Goal: Task Accomplishment & Management: Manage account settings

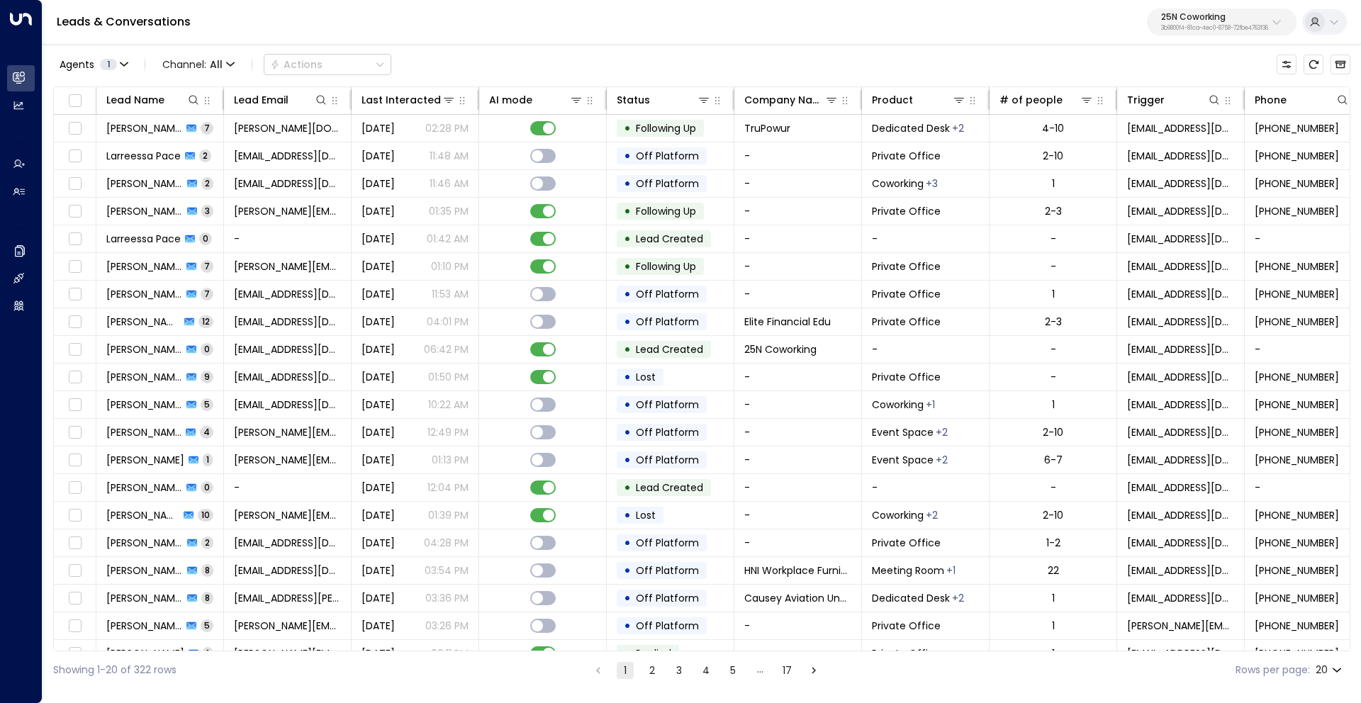
click at [1341, 24] on button at bounding box center [1324, 22] width 45 height 26
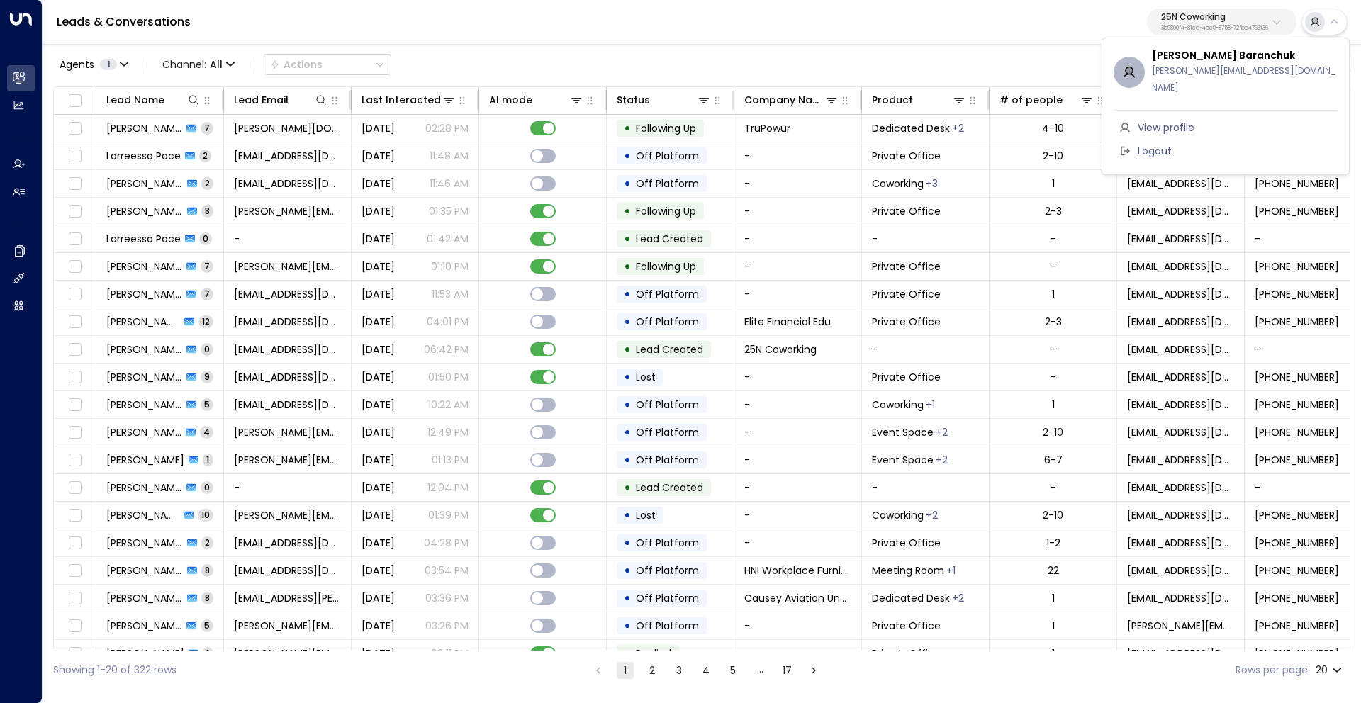
click at [1162, 144] on span "Logout" at bounding box center [1155, 151] width 34 height 15
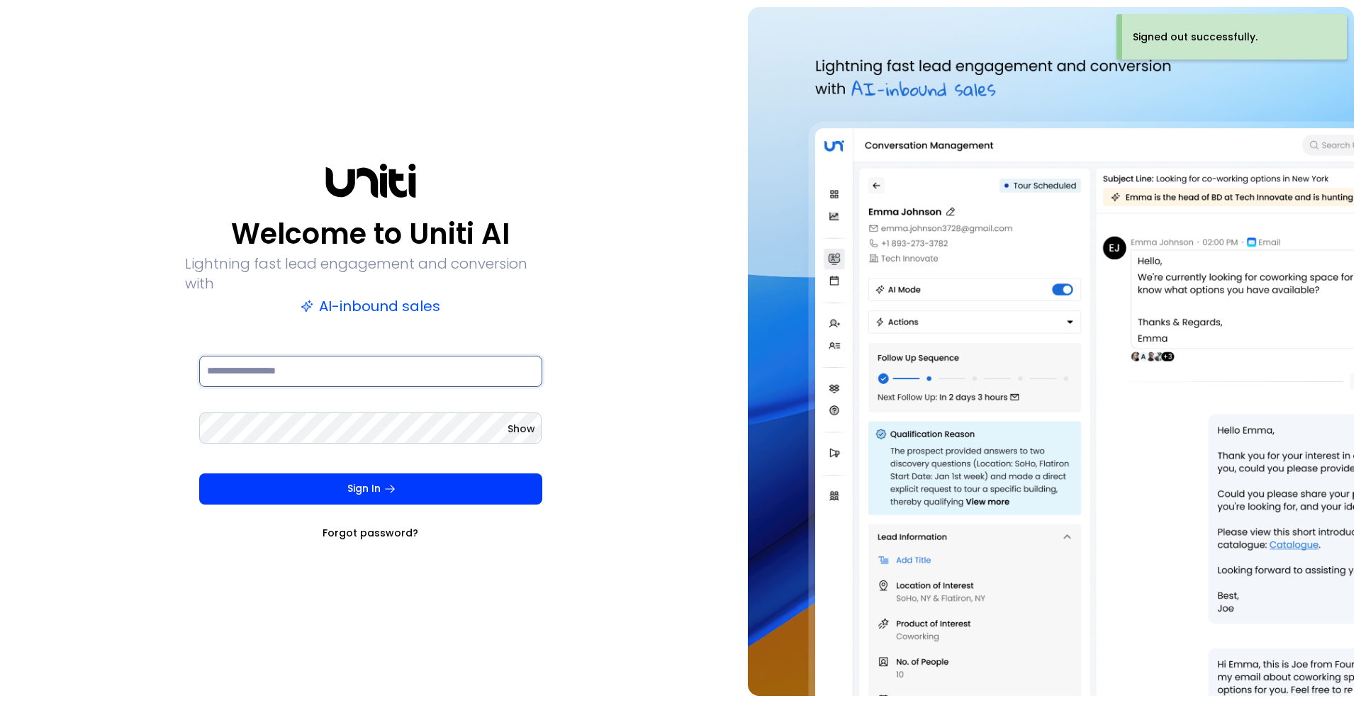
click at [303, 363] on input at bounding box center [370, 371] width 343 height 31
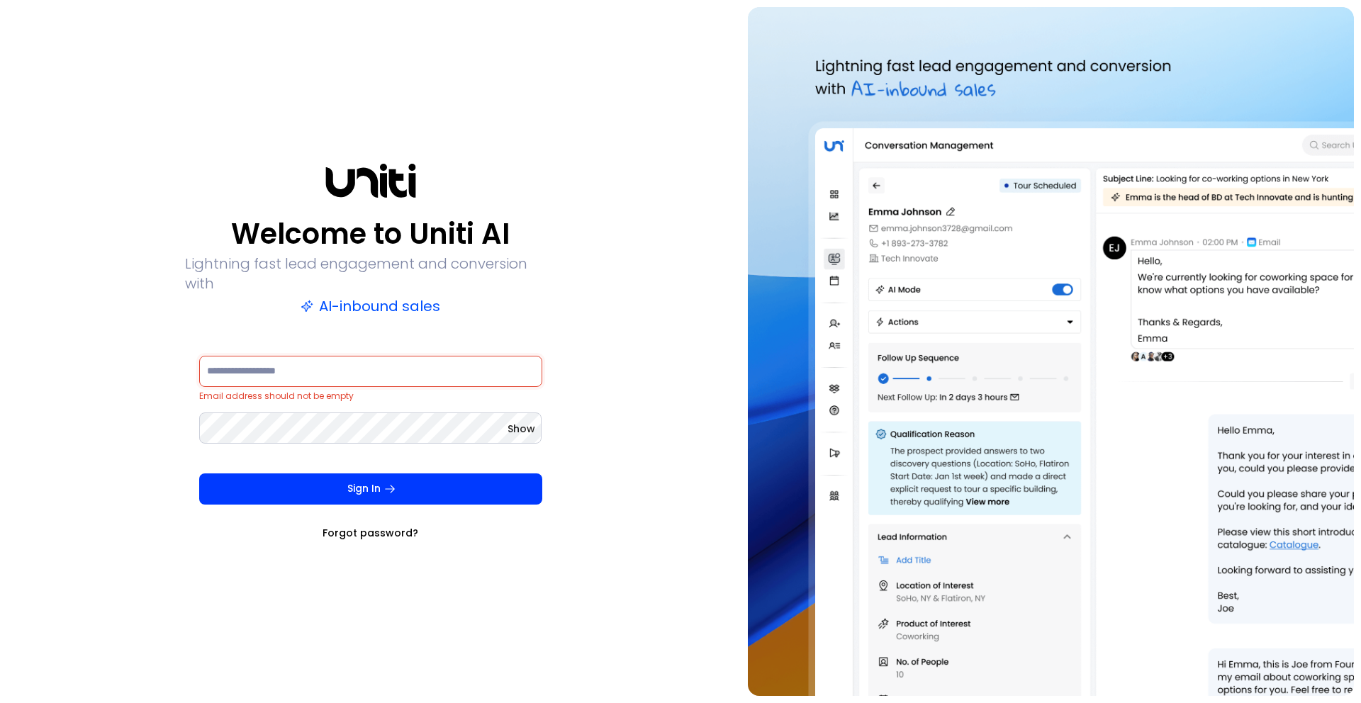
type input "**********"
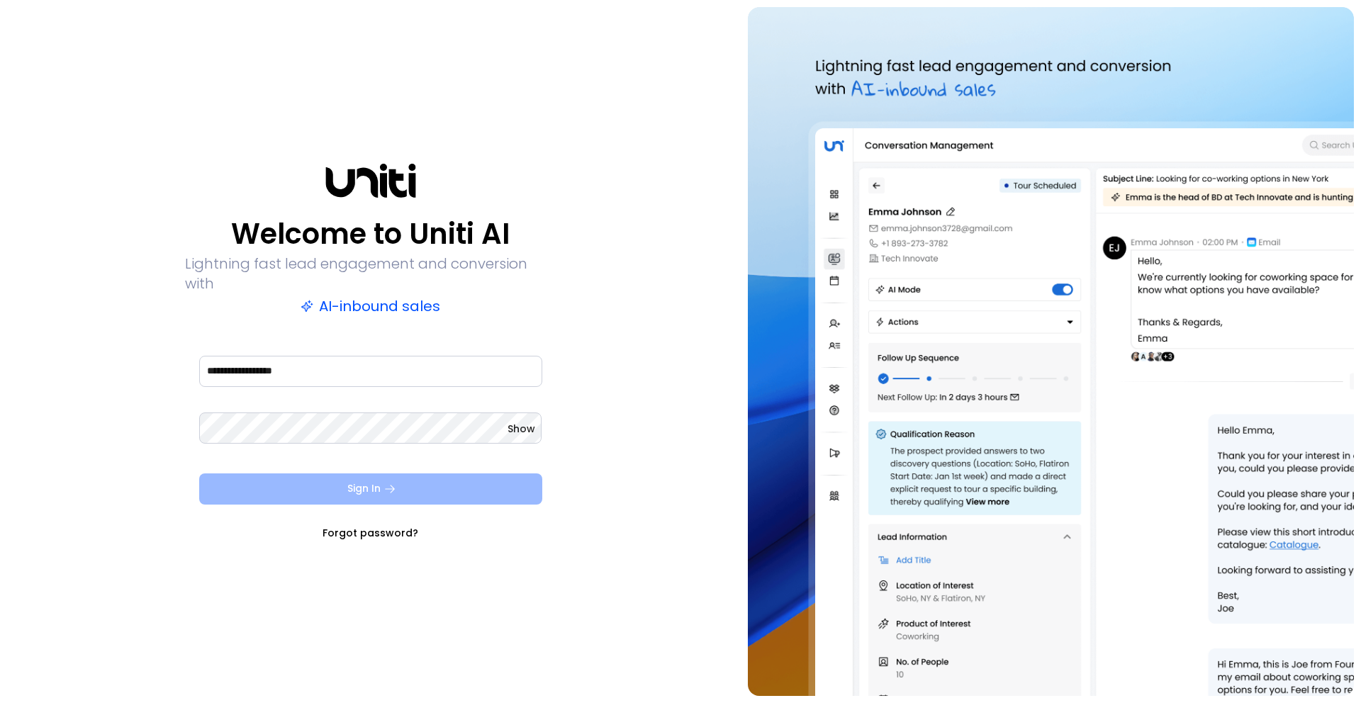
click at [390, 484] on icon "submit" at bounding box center [390, 489] width 13 height 13
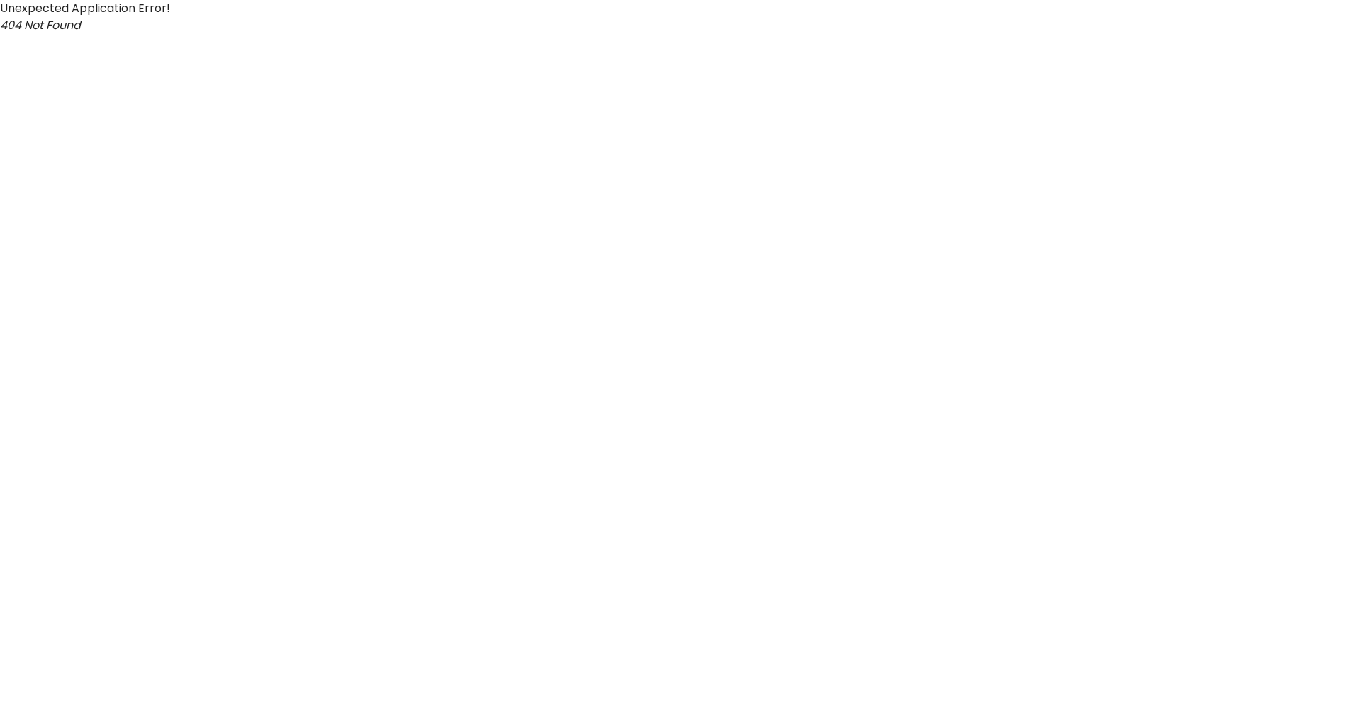
click at [553, 34] on html "Unexpected Application Error! 404 Not Found" at bounding box center [680, 17] width 1361 height 34
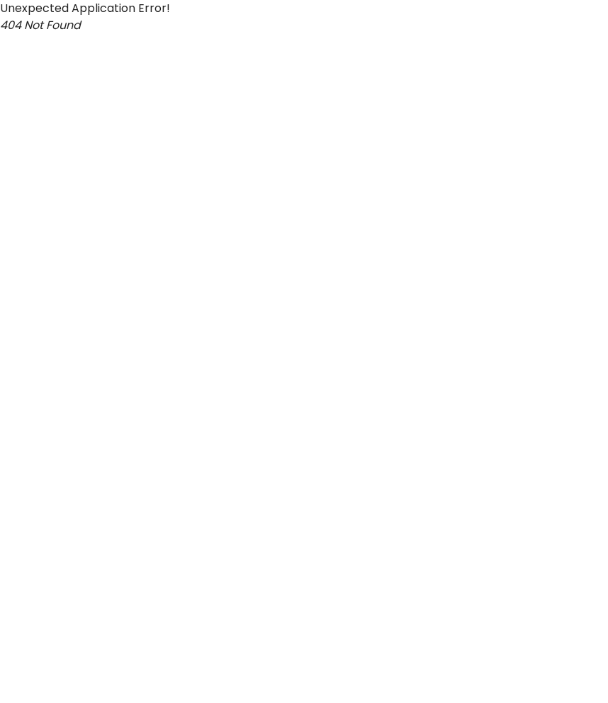
click at [311, 34] on html "Unexpected Application Error! 404 Not Found" at bounding box center [304, 17] width 608 height 34
